Goal: Task Accomplishment & Management: Manage account settings

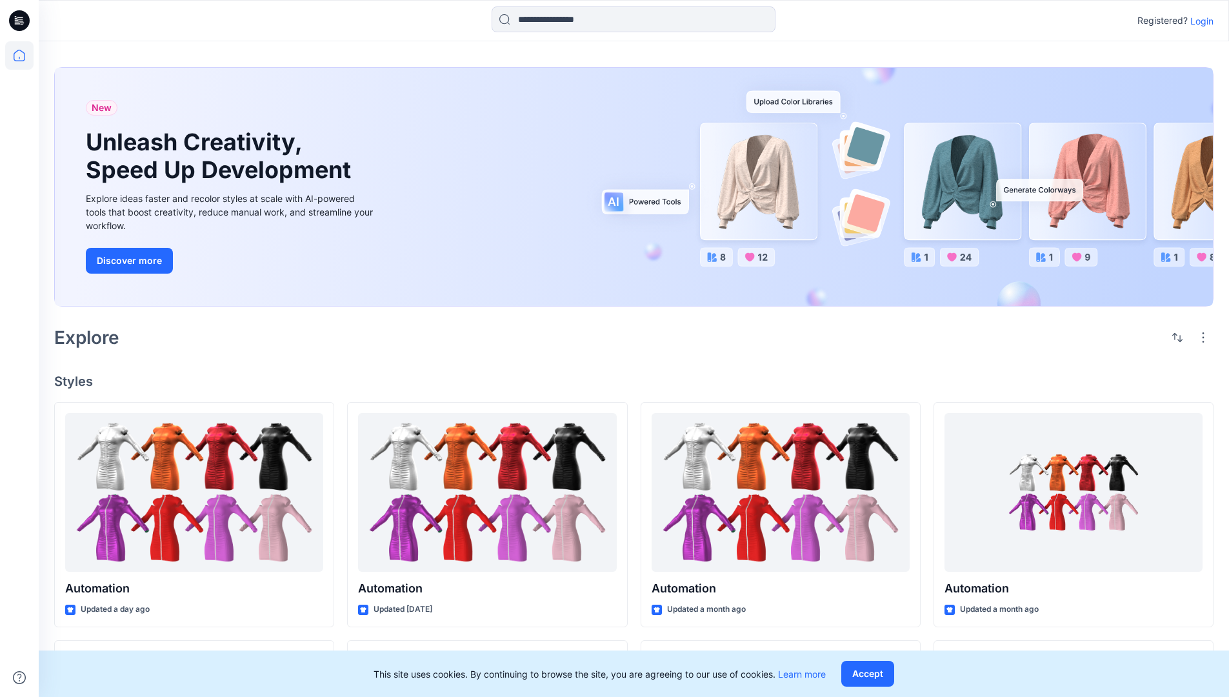
click at [1199, 21] on p "Login" at bounding box center [1201, 21] width 23 height 14
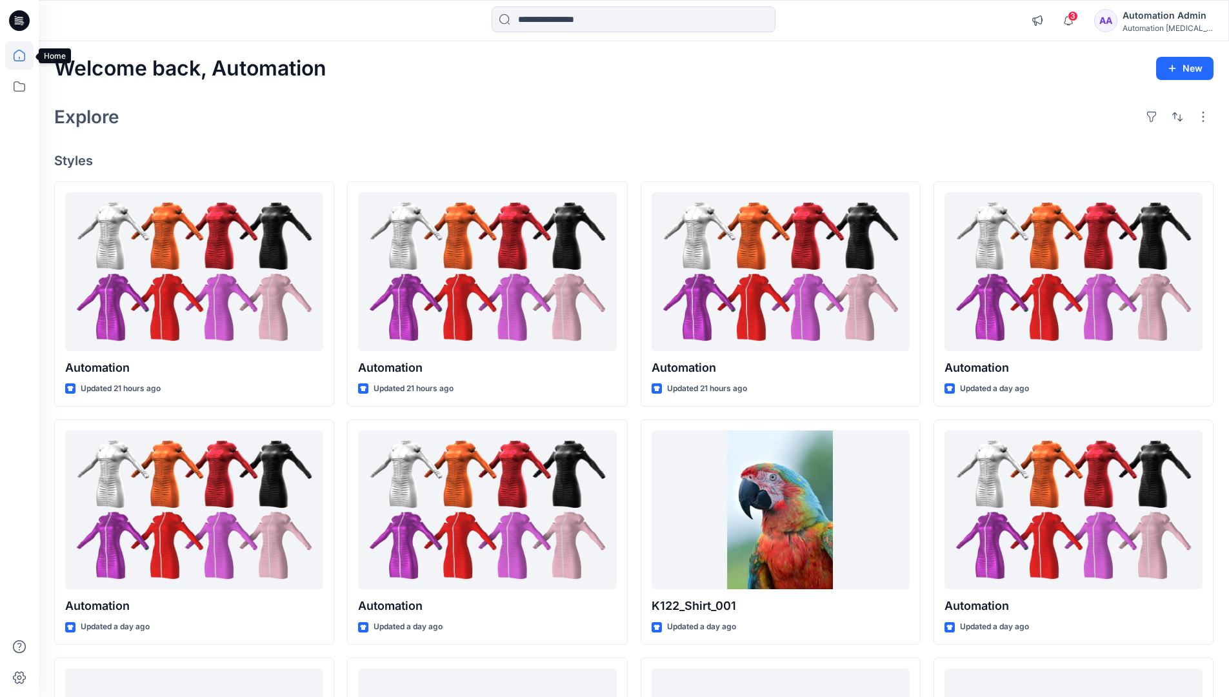
click at [25, 55] on icon at bounding box center [20, 56] width 12 height 12
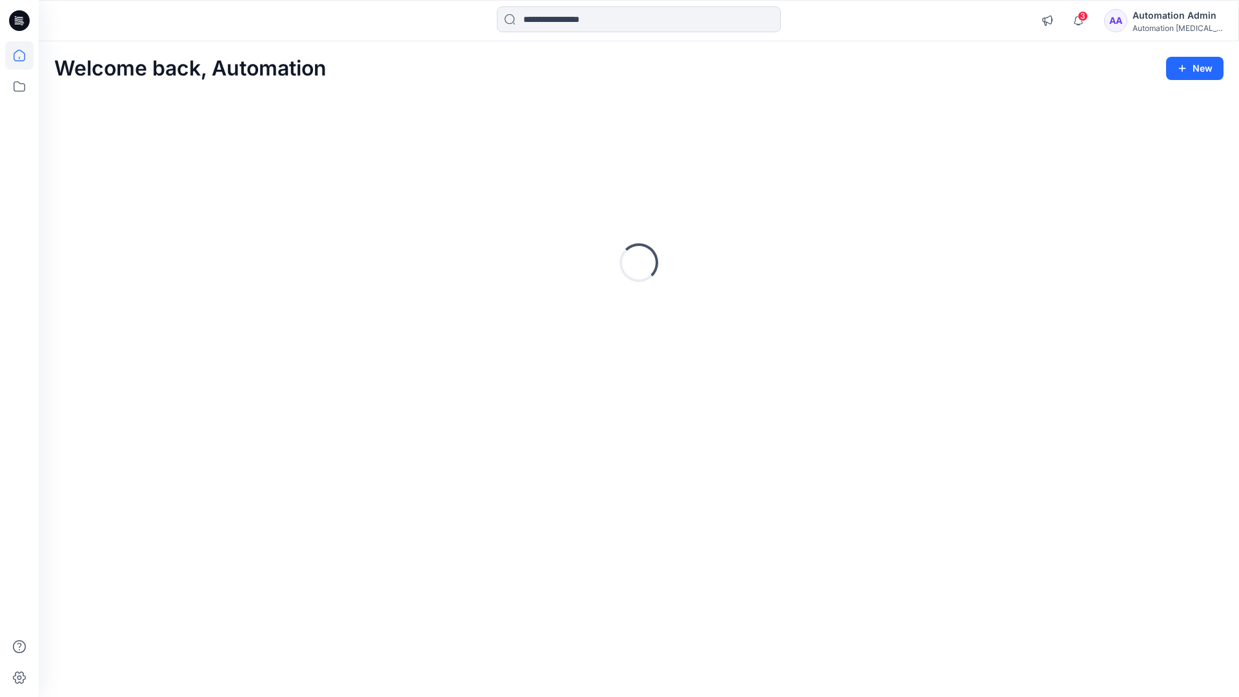
click at [1172, 19] on div "Automation Admin" at bounding box center [1177, 15] width 90 height 15
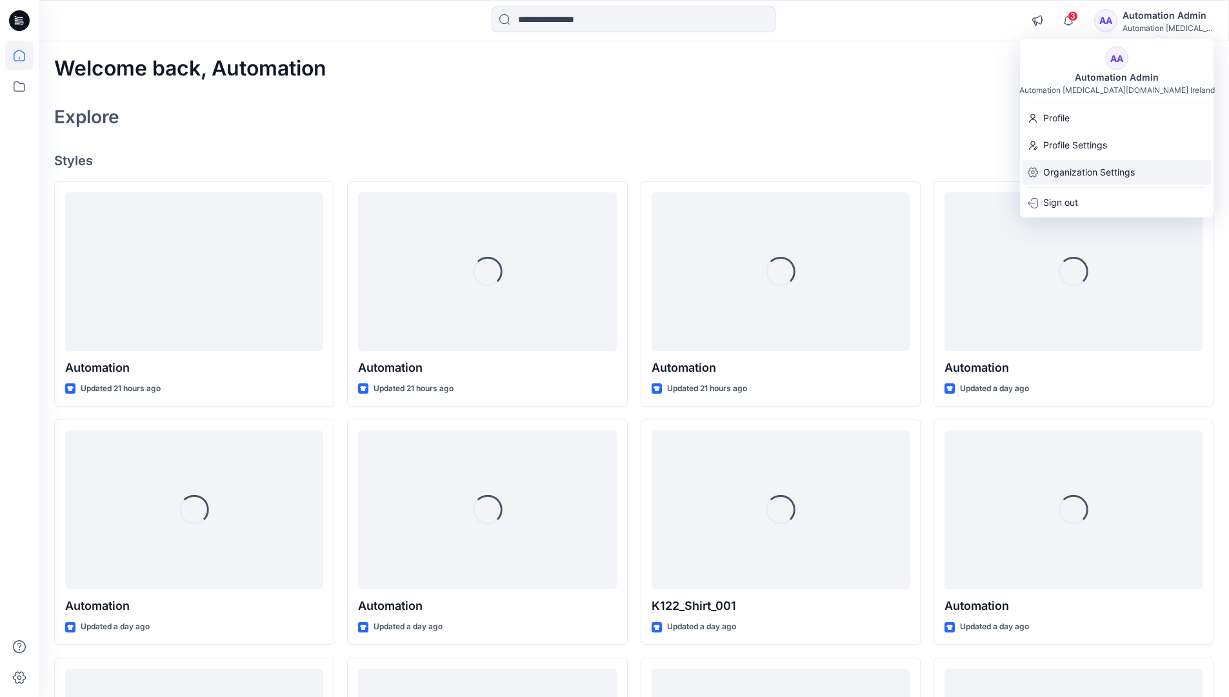
click at [1096, 166] on p "Organization Settings" at bounding box center [1089, 172] width 92 height 25
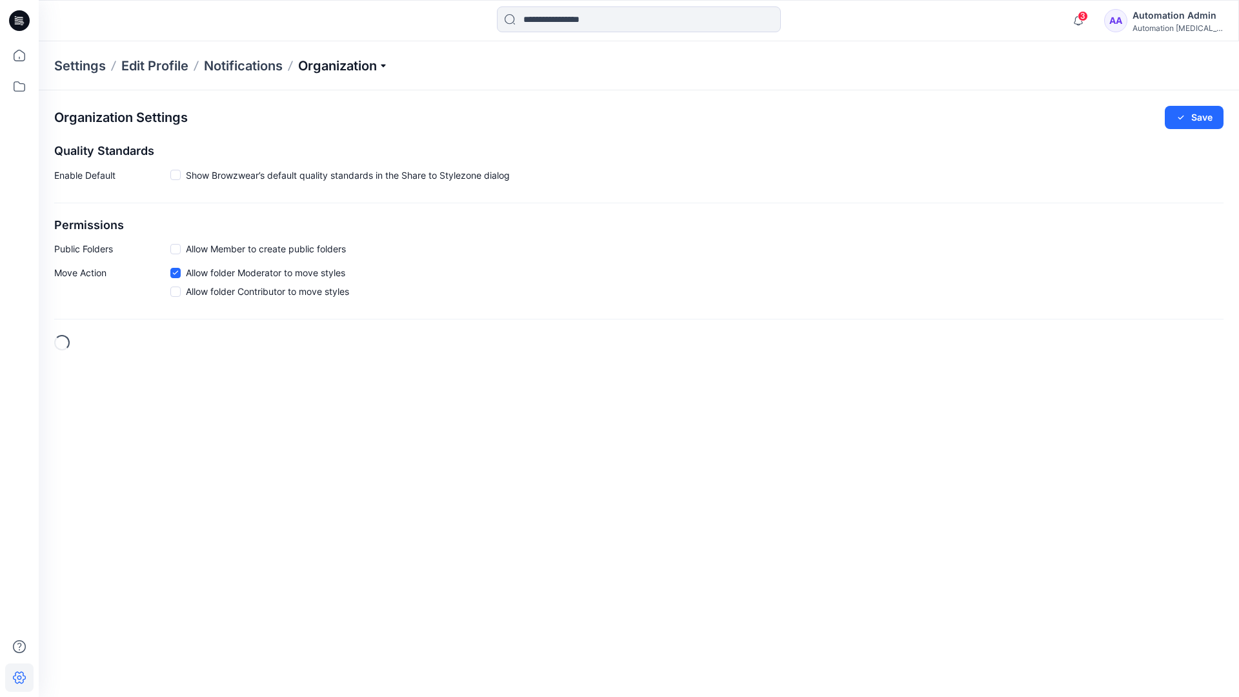
click at [387, 65] on p "Organization" at bounding box center [343, 66] width 90 height 18
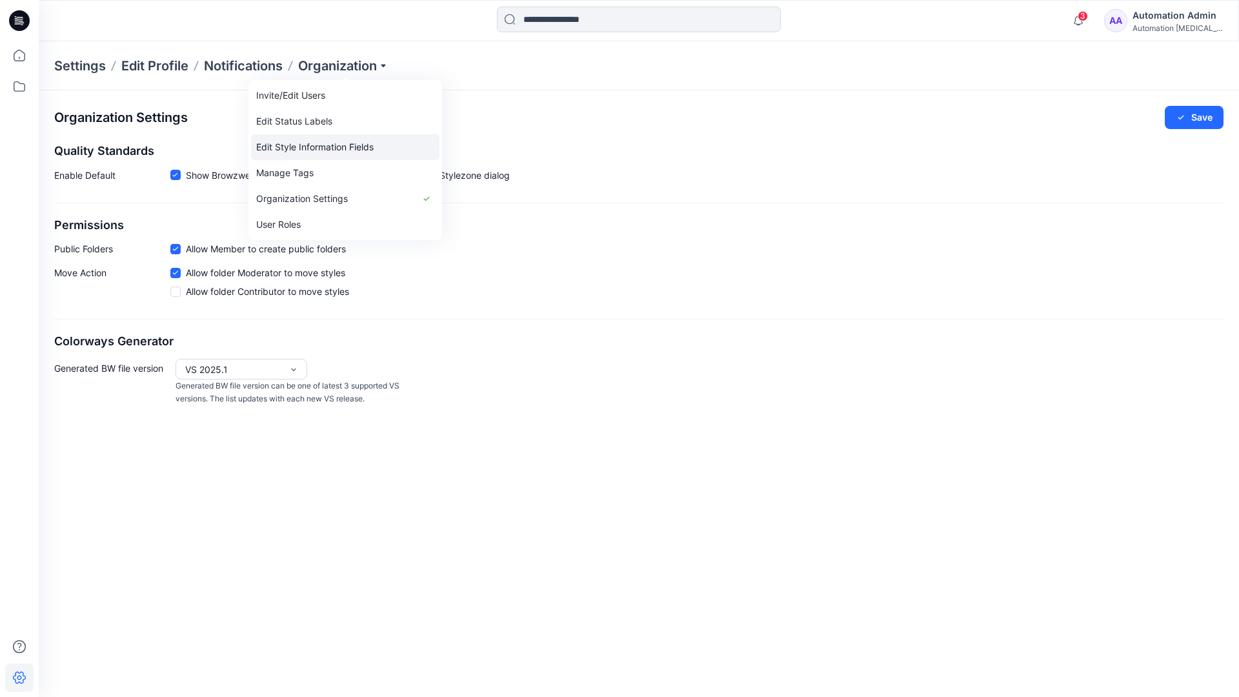
click at [339, 145] on link "Edit Style Information Fields" at bounding box center [345, 147] width 188 height 26
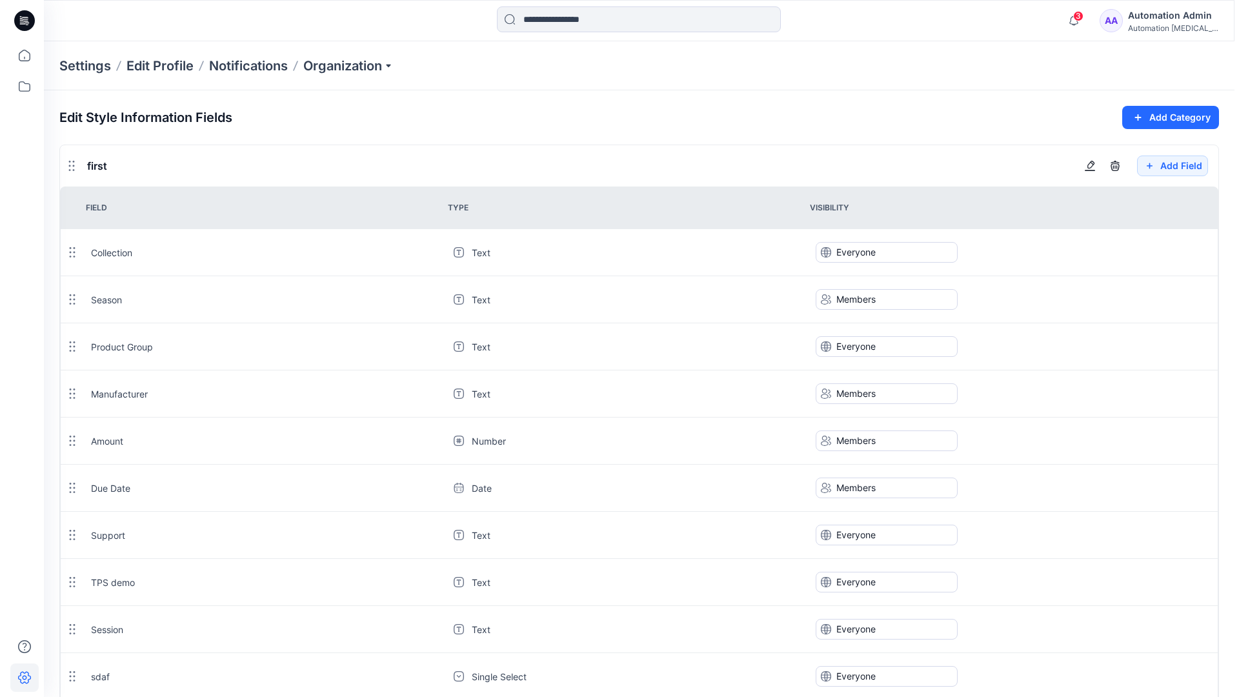
scroll to position [1162, 0]
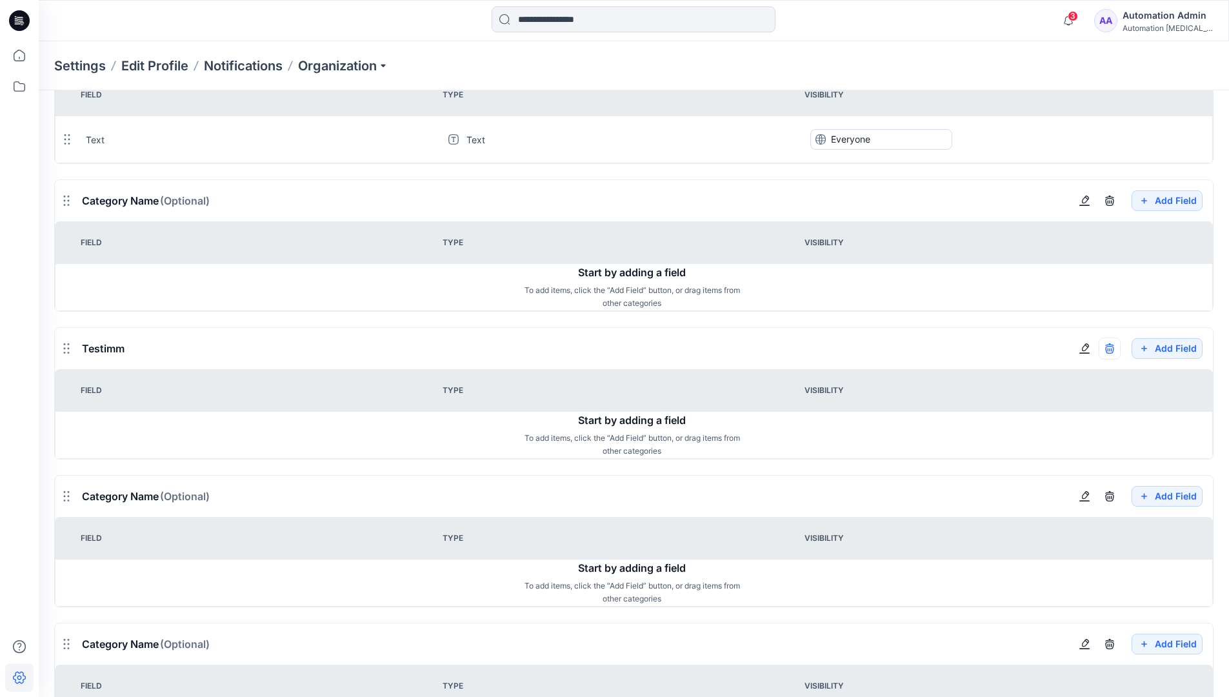
click at [1109, 348] on icon "button" at bounding box center [1109, 348] width 10 height 10
click at [1160, 12] on div "Automation Admin" at bounding box center [1168, 15] width 90 height 15
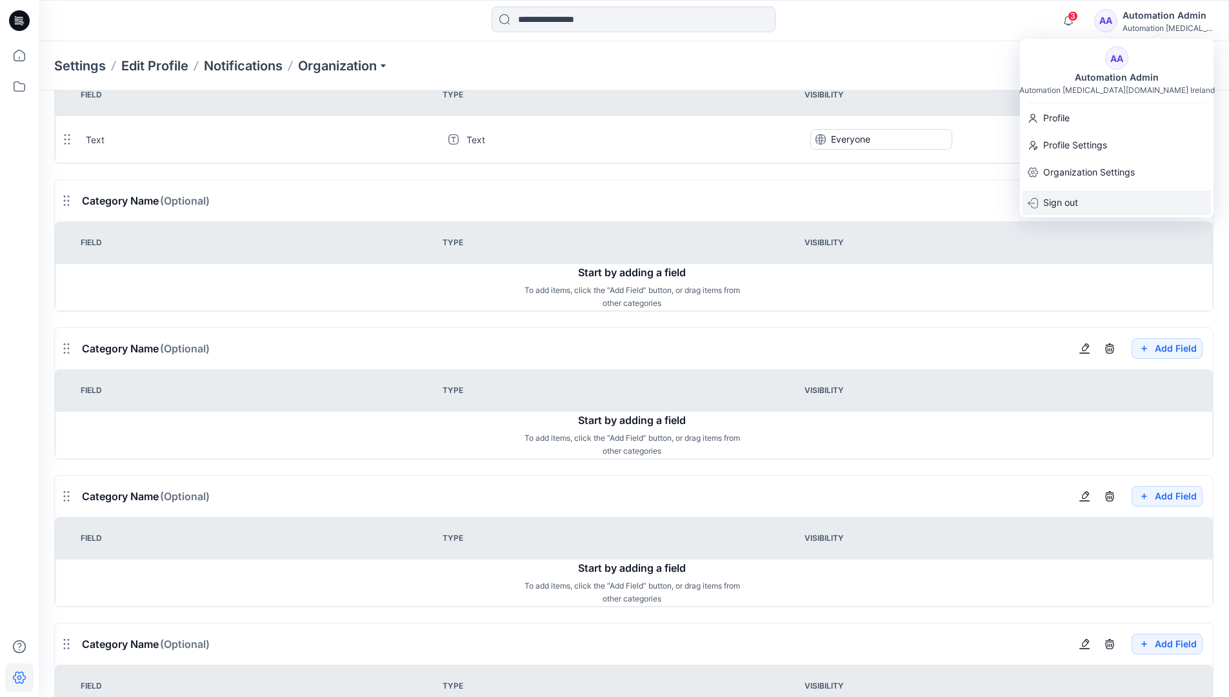
click at [1064, 201] on p "Sign out" at bounding box center [1060, 202] width 35 height 25
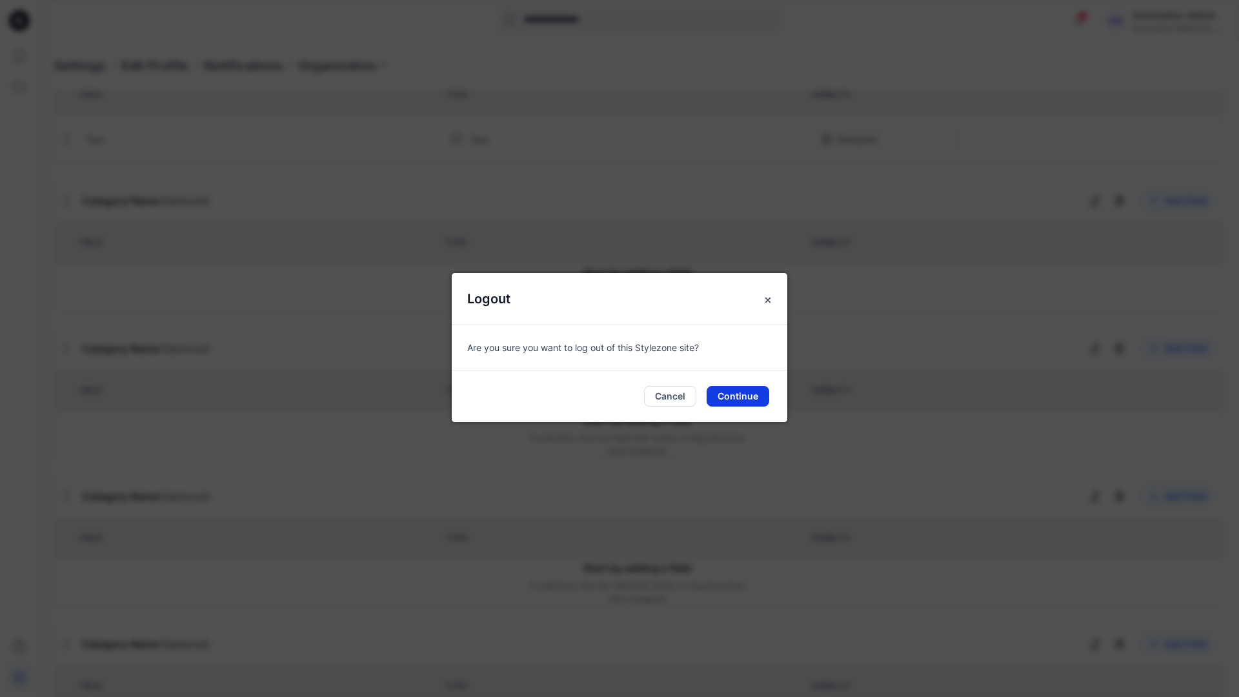
click at [752, 396] on button "Continue" at bounding box center [737, 396] width 63 height 21
